Goal: Task Accomplishment & Management: Manage account settings

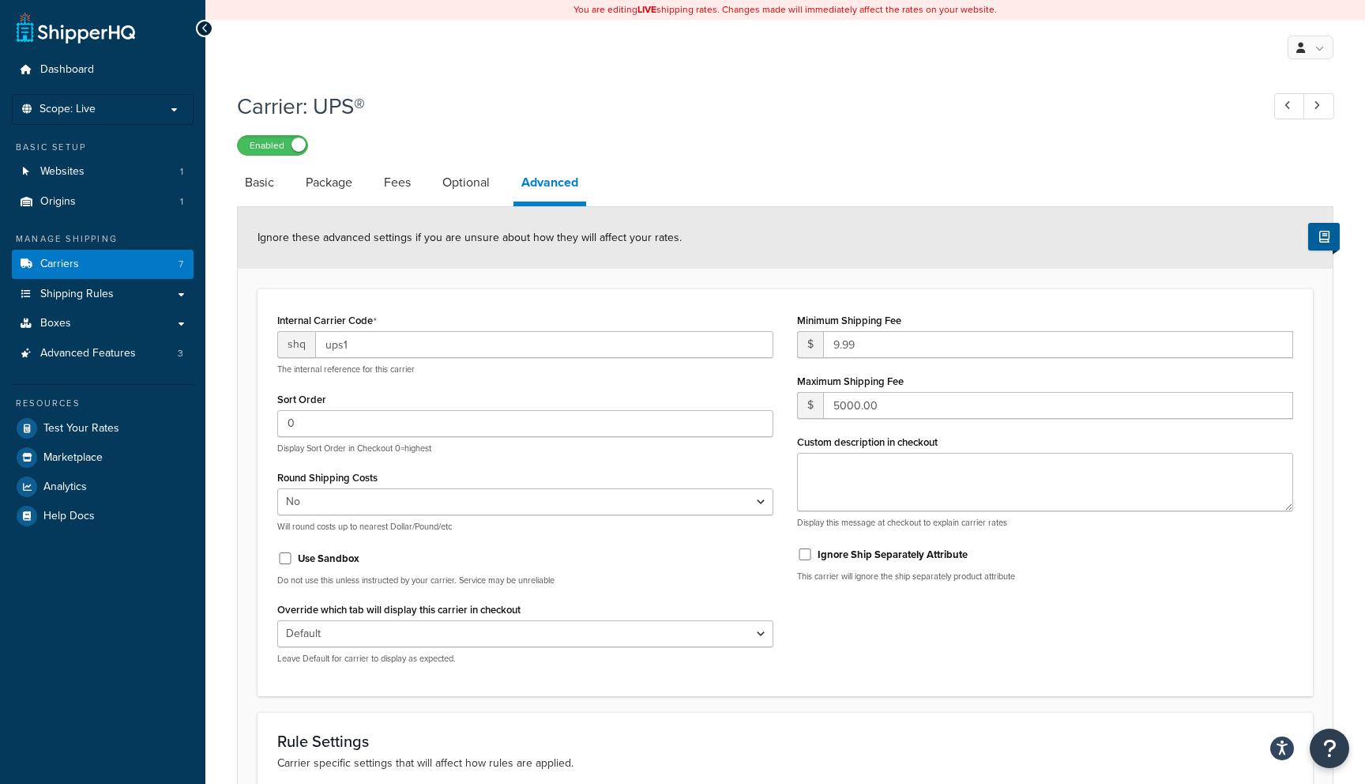
select select "false"
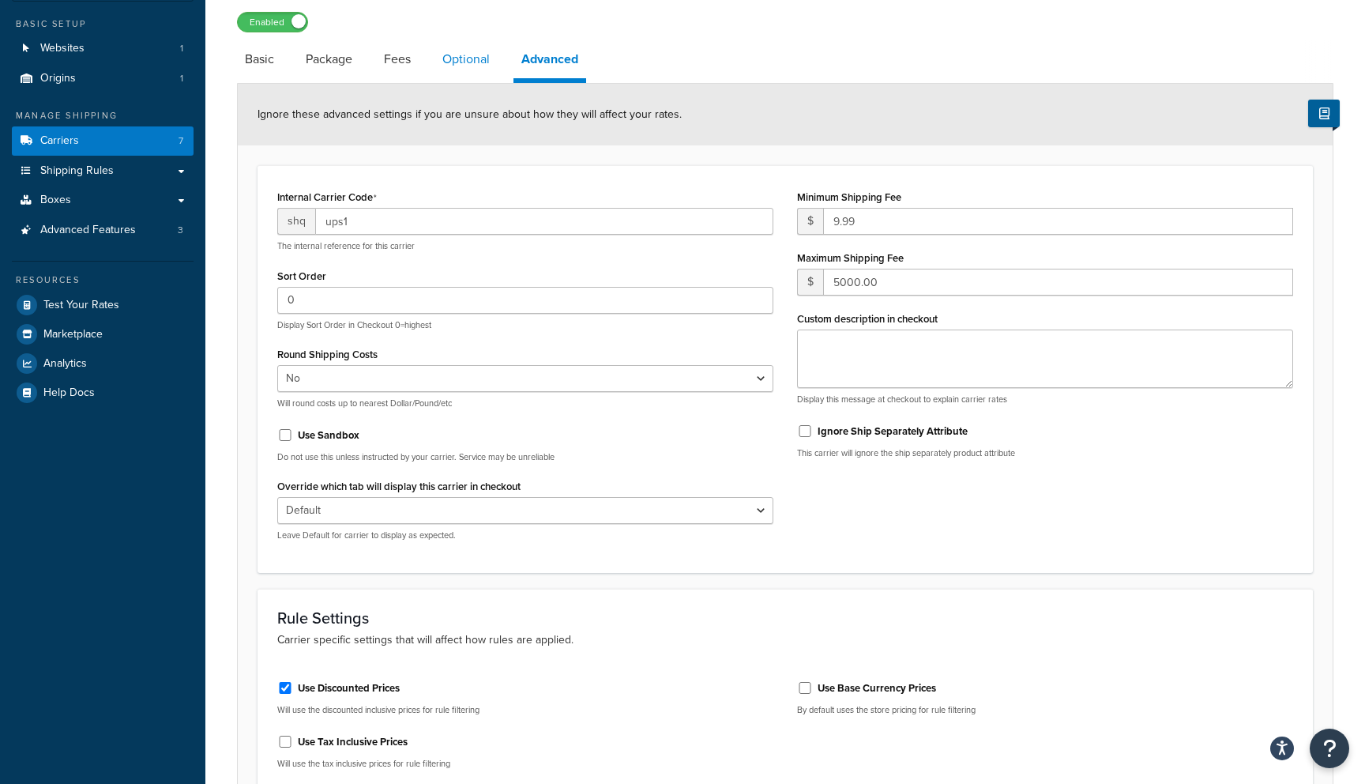
click at [476, 70] on link "Optional" at bounding box center [466, 59] width 63 height 38
select select "101139"
select select "business"
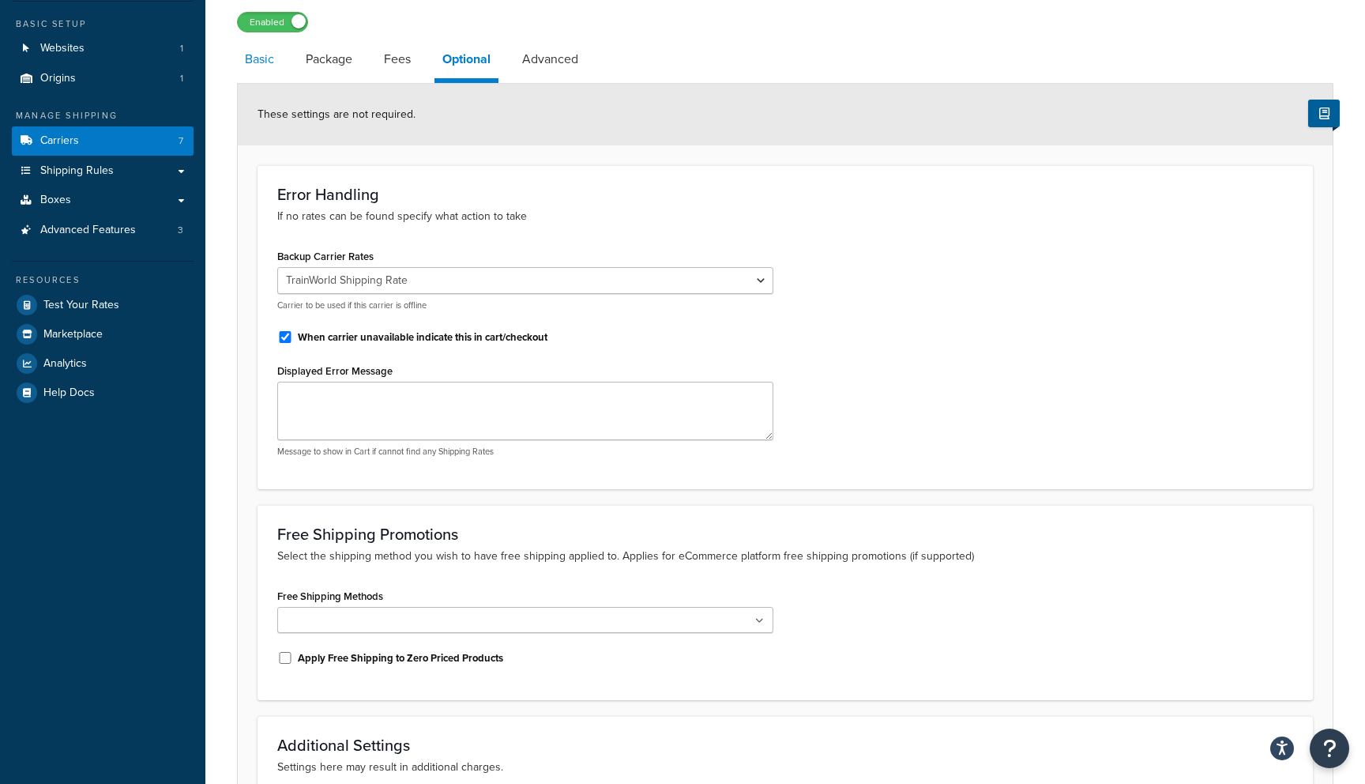
click at [273, 65] on link "Basic" at bounding box center [259, 59] width 45 height 38
select select "ups"
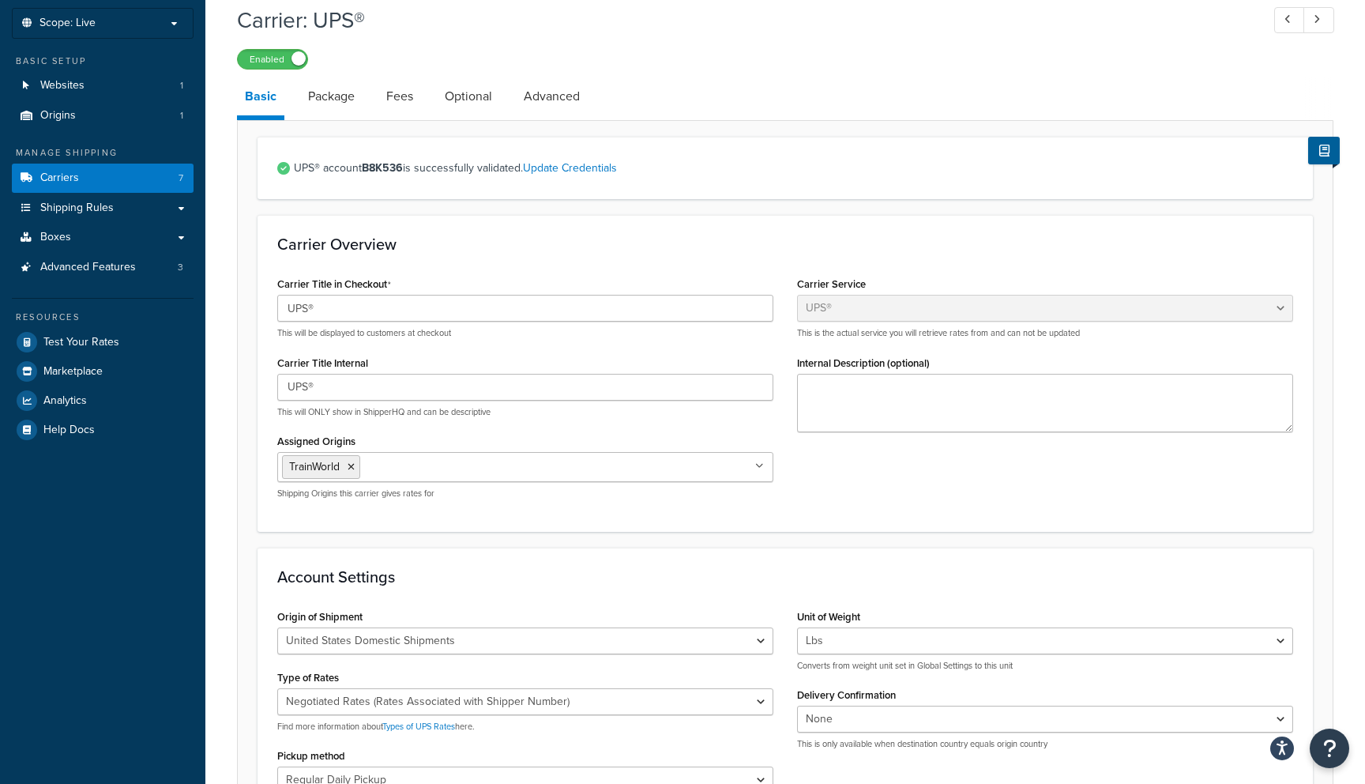
scroll to position [85, 0]
click at [105, 184] on link "Carriers 7" at bounding box center [103, 179] width 182 height 29
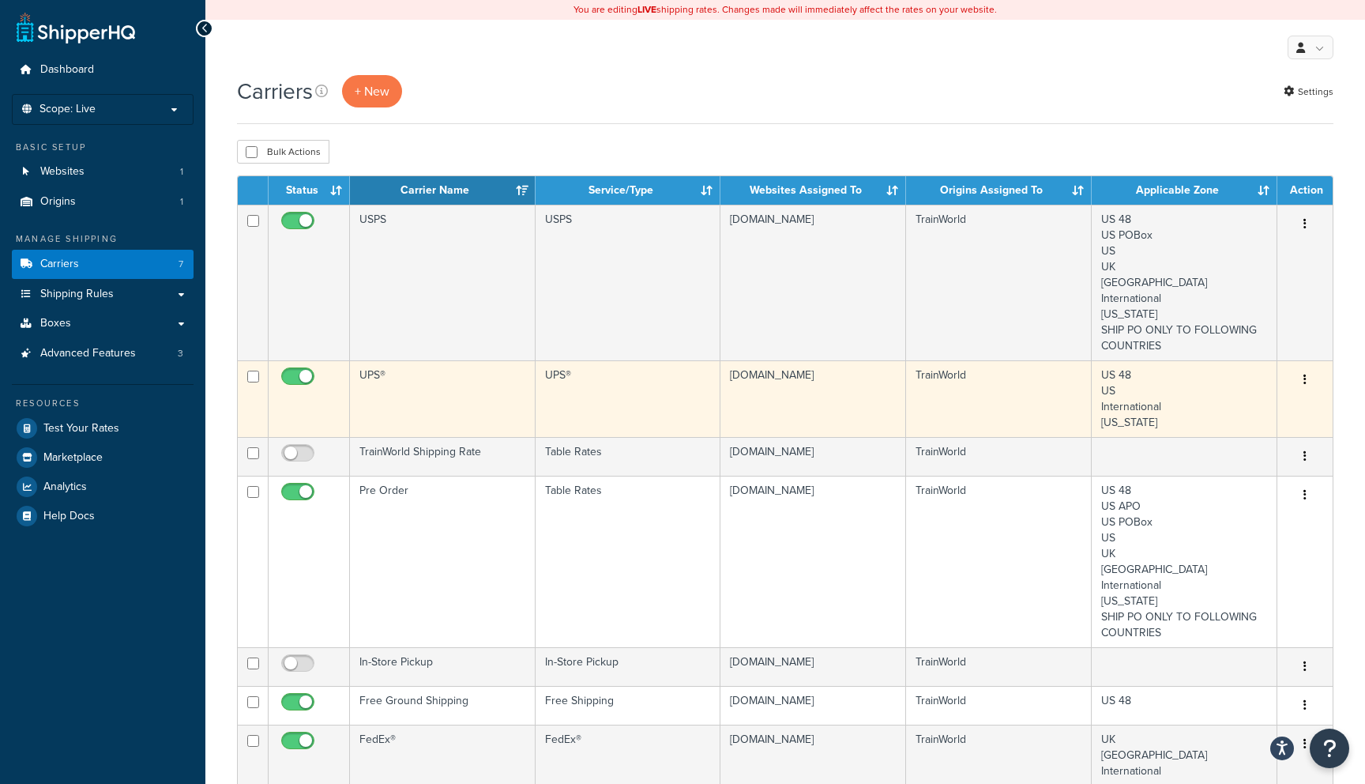
click at [486, 398] on td "UPS®" at bounding box center [443, 398] width 186 height 77
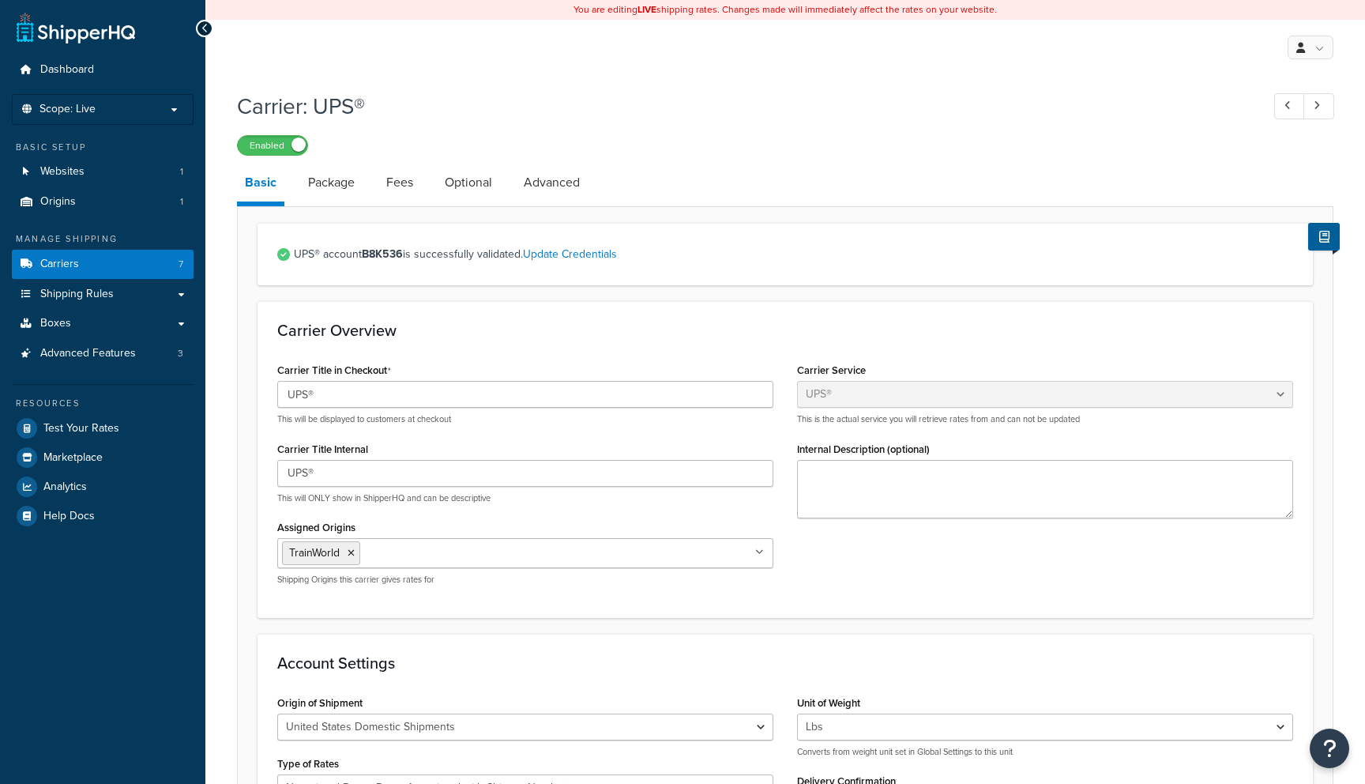
select select "ups"
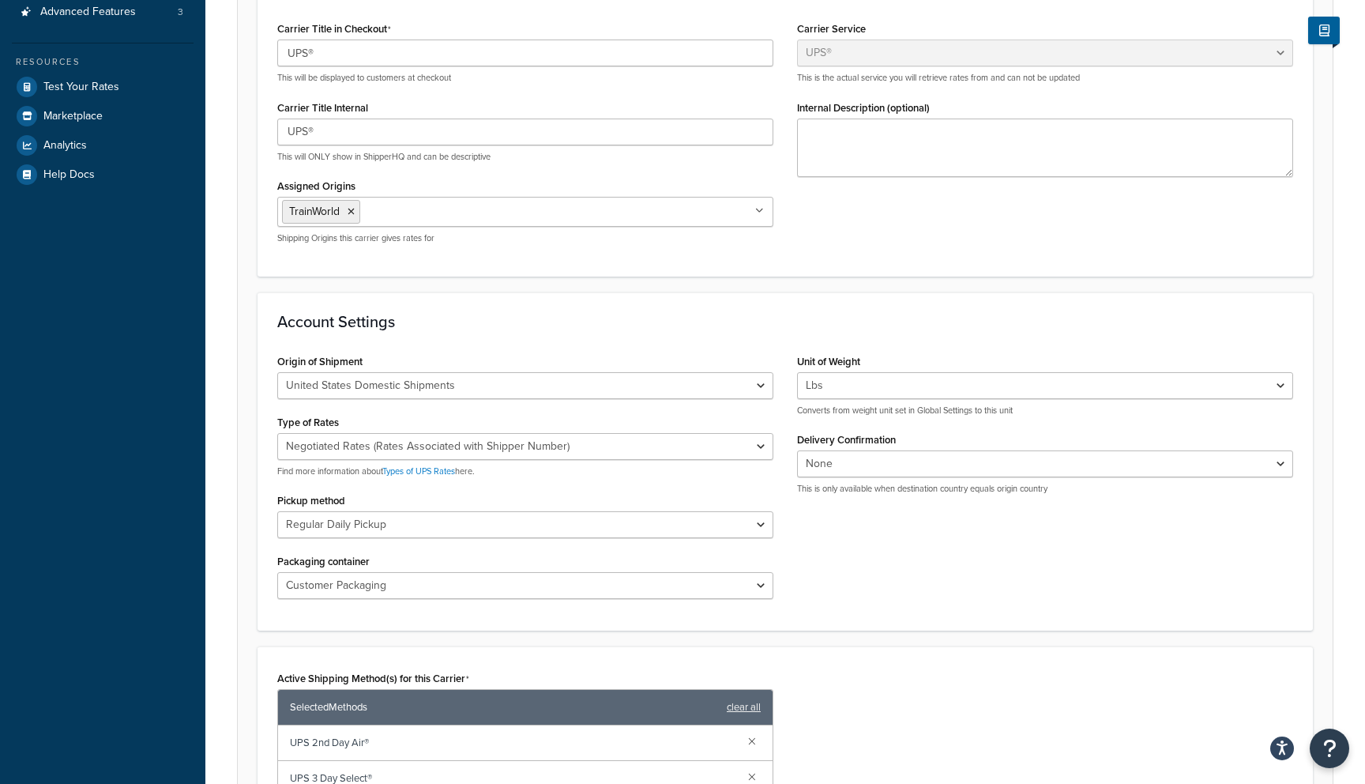
scroll to position [361, 0]
